Goal: Transaction & Acquisition: Subscribe to service/newsletter

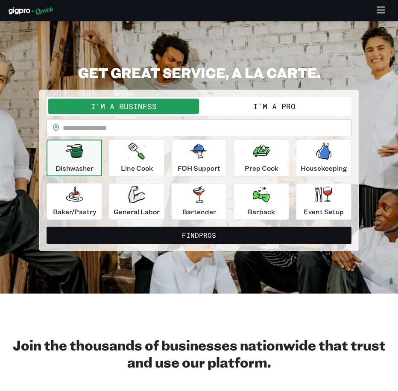
click at [381, 9] on icon "button" at bounding box center [381, 11] width 10 height 10
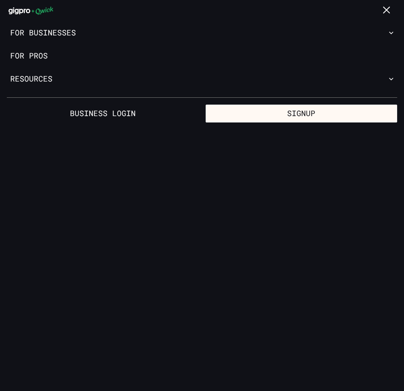
drag, startPoint x: 390, startPoint y: 9, endPoint x: 372, endPoint y: 30, distance: 27.5
click at [390, 9] on icon "button" at bounding box center [388, 11] width 10 height 10
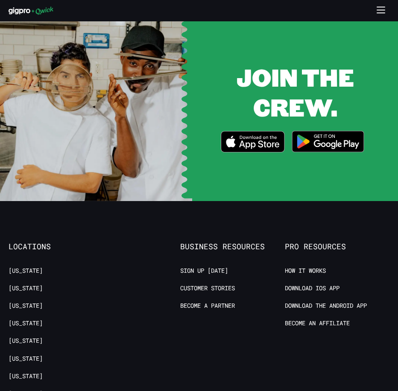
scroll to position [1711, 0]
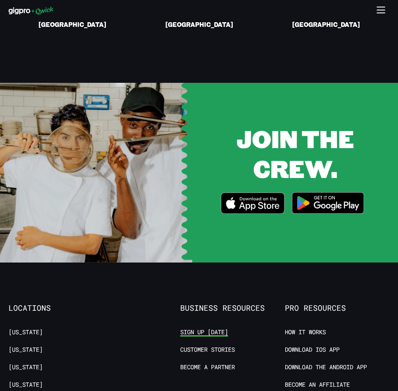
click at [203, 328] on link "Sign up [DATE]" at bounding box center [204, 332] width 48 height 8
click at [378, 8] on icon "button" at bounding box center [381, 11] width 10 height 10
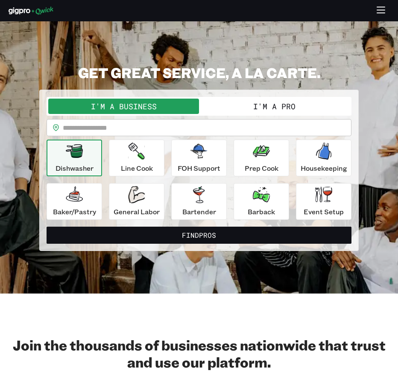
scroll to position [0, 0]
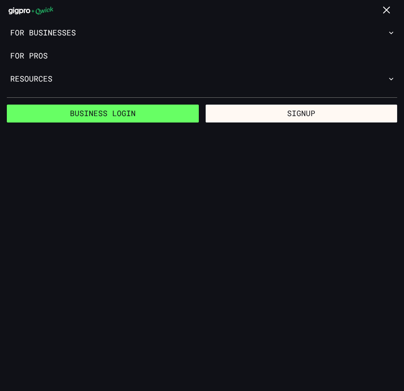
click at [98, 112] on link "Business Login" at bounding box center [103, 114] width 192 height 18
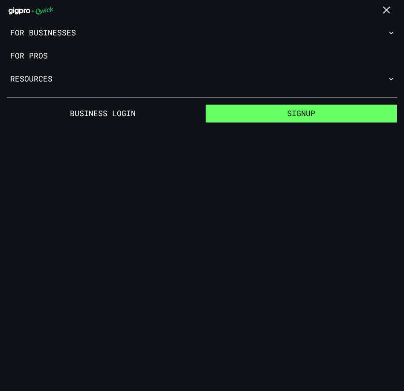
click at [309, 113] on button "Signup" at bounding box center [302, 114] width 192 height 18
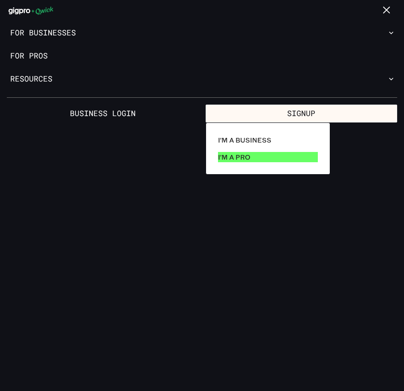
click at [234, 156] on p "I'm a Pro" at bounding box center [234, 157] width 32 height 10
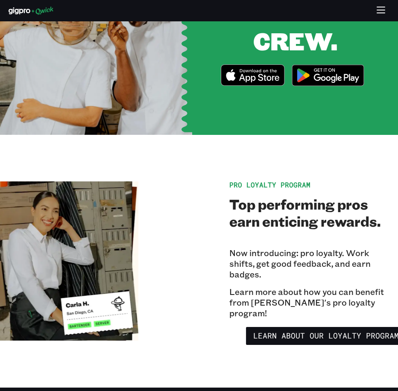
scroll to position [1452, 0]
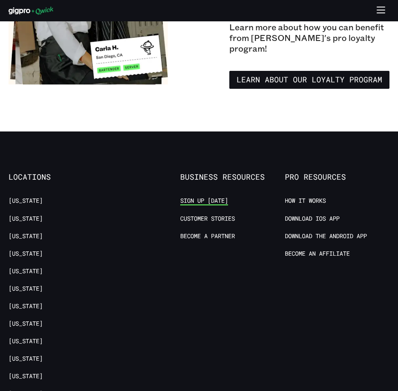
click at [213, 197] on link "Sign up [DATE]" at bounding box center [204, 201] width 48 height 8
